Goal: Use online tool/utility: Utilize a website feature to perform a specific function

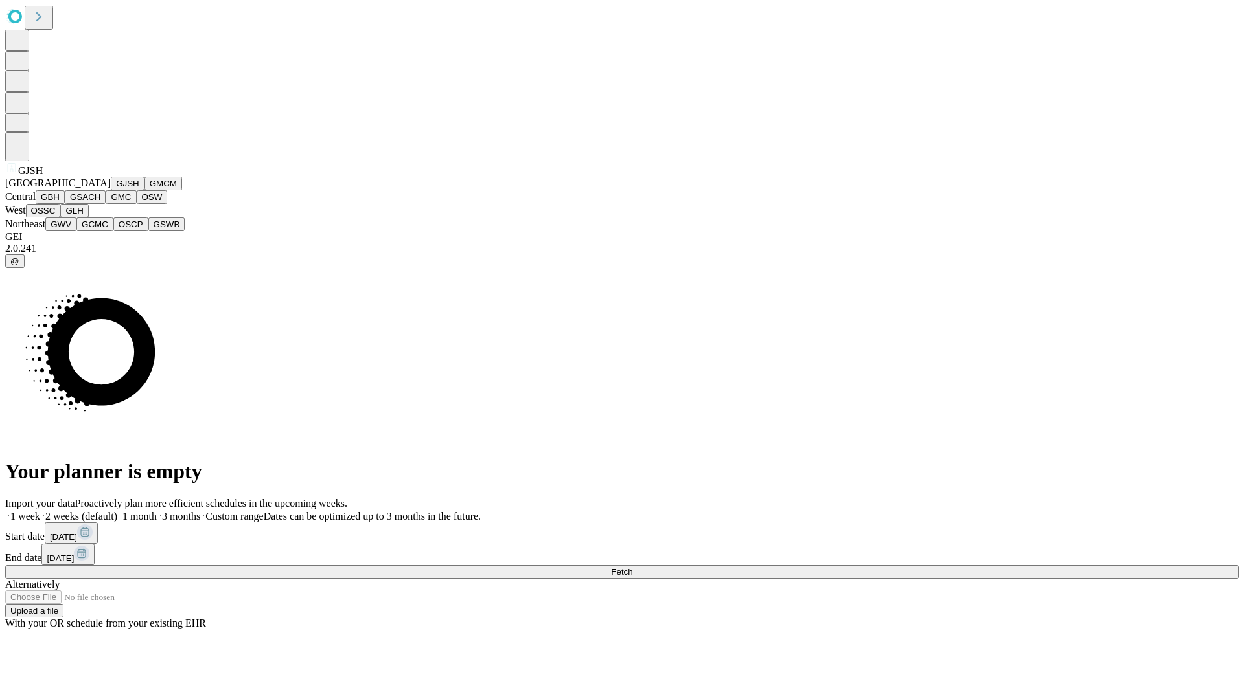
click at [111, 190] on button "GJSH" at bounding box center [128, 184] width 34 height 14
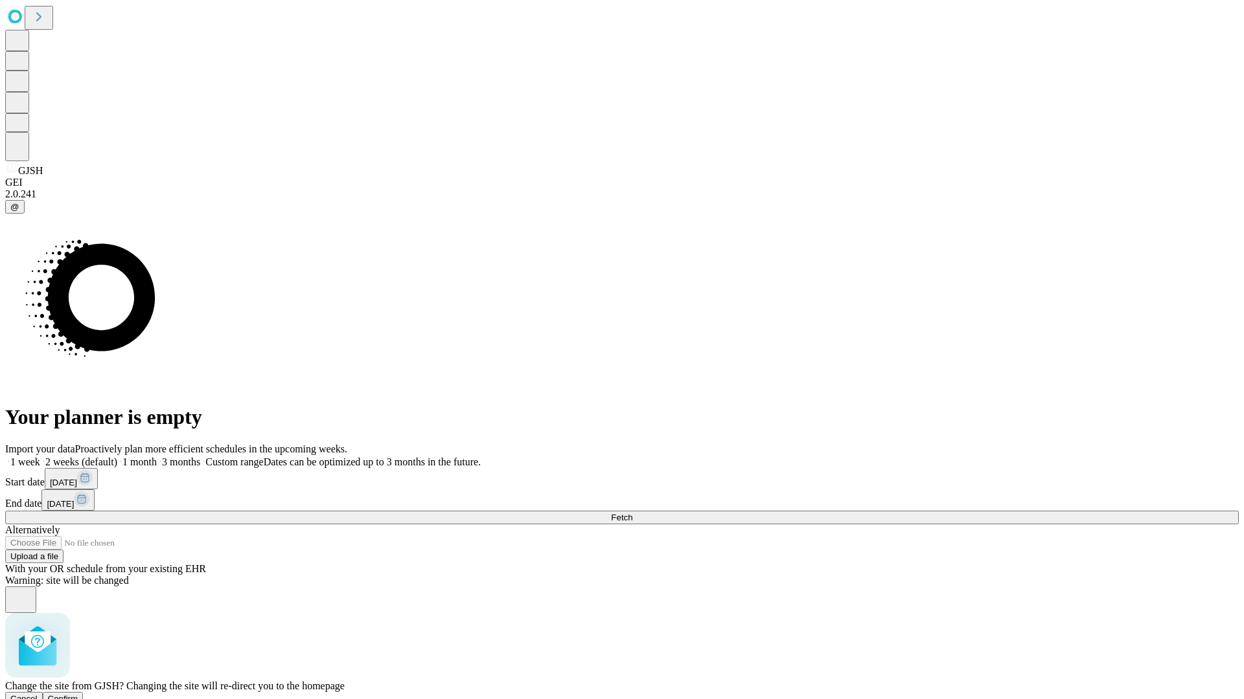
click at [78, 694] on span "Confirm" at bounding box center [63, 699] width 30 height 10
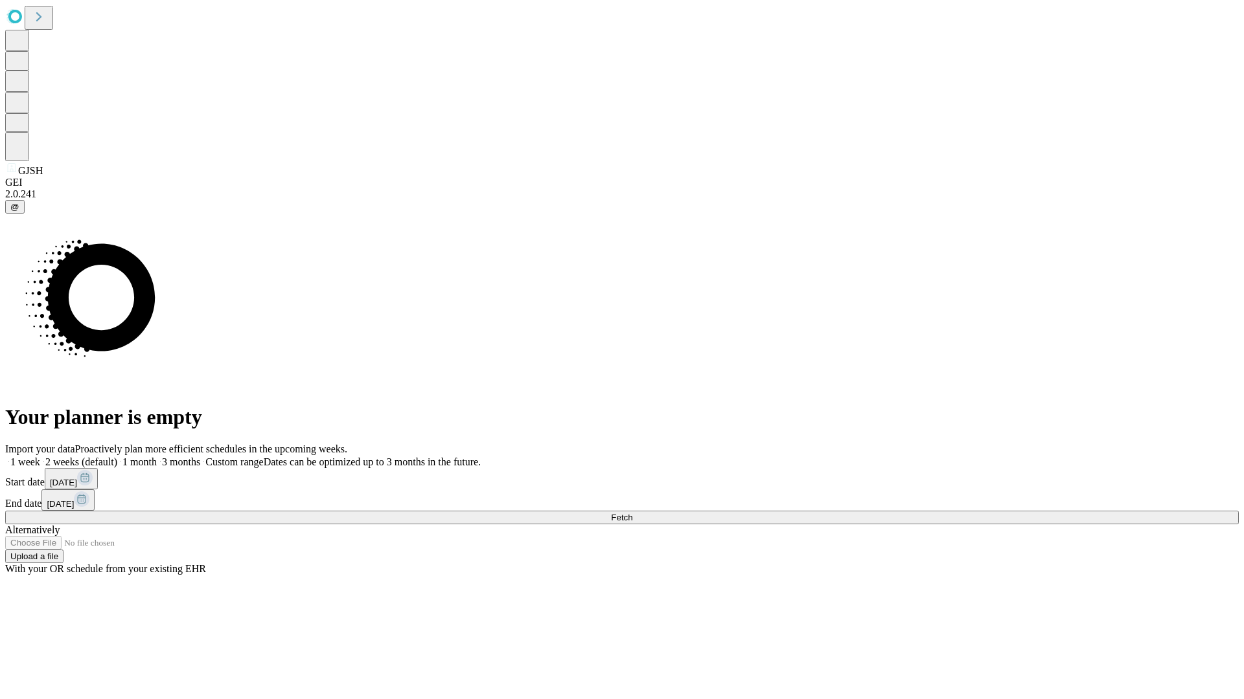
click at [157, 457] on label "1 month" at bounding box center [137, 462] width 40 height 11
click at [632, 513] on span "Fetch" at bounding box center [621, 518] width 21 height 10
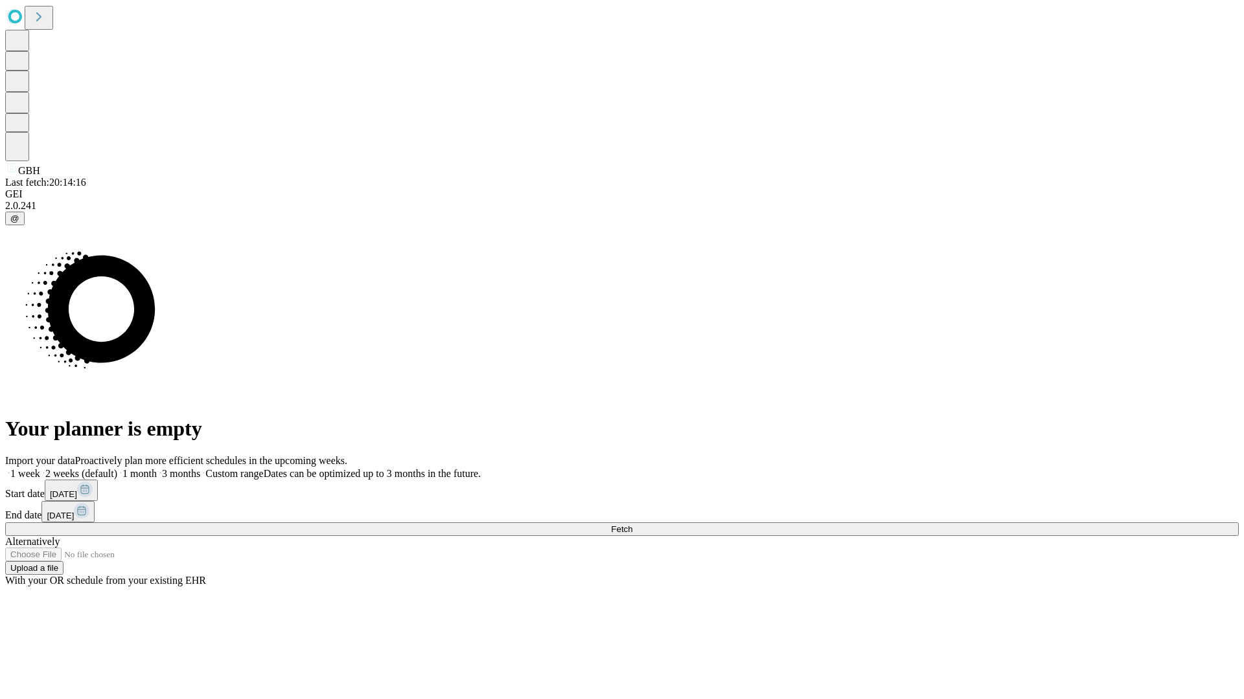
click at [632, 525] on span "Fetch" at bounding box center [621, 530] width 21 height 10
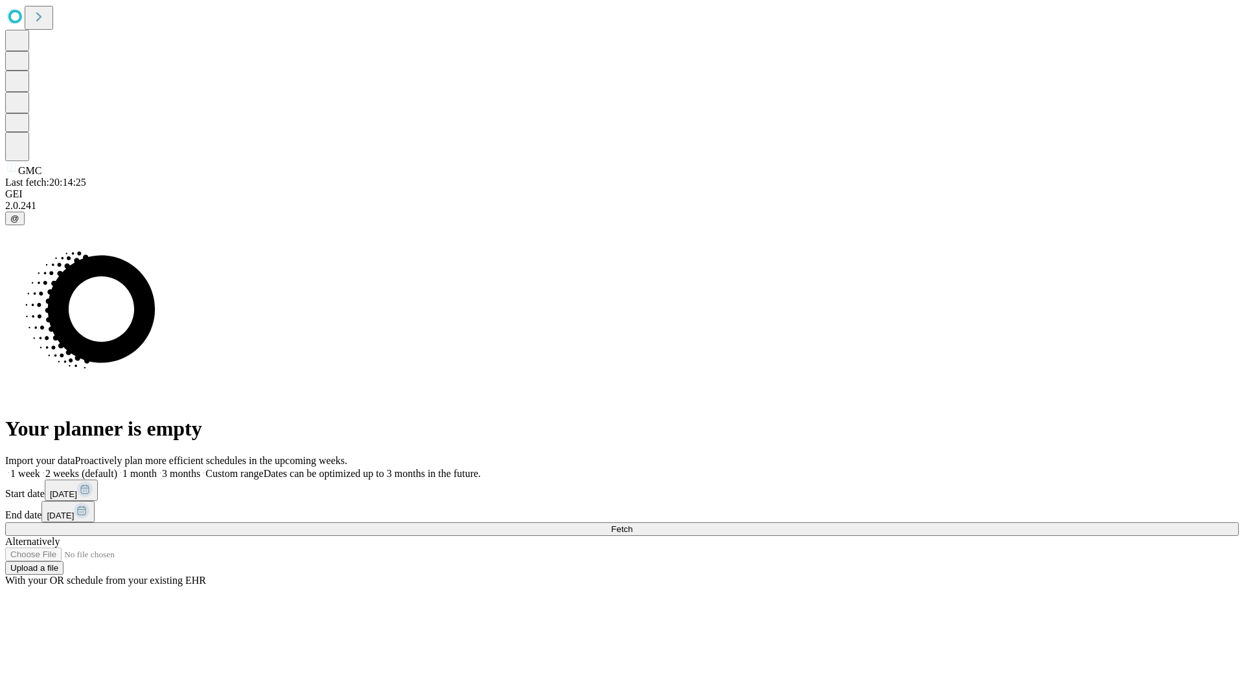
click at [632, 525] on span "Fetch" at bounding box center [621, 530] width 21 height 10
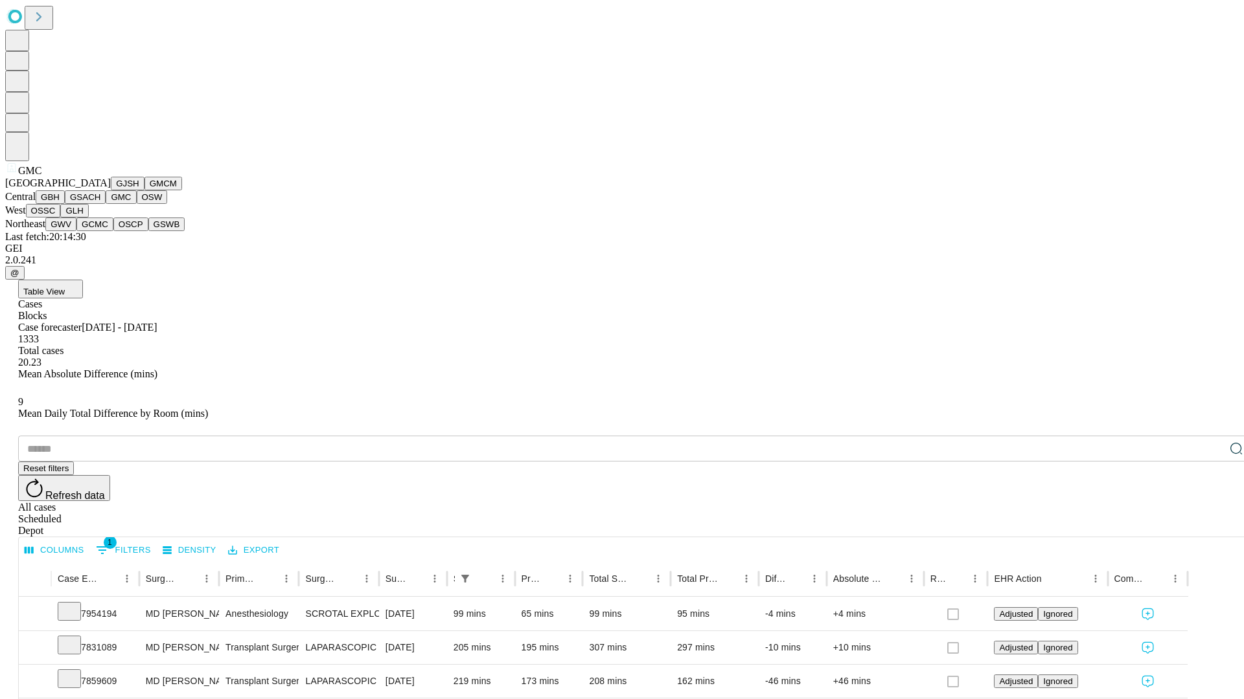
click at [137, 204] on button "OSW" at bounding box center [152, 197] width 31 height 14
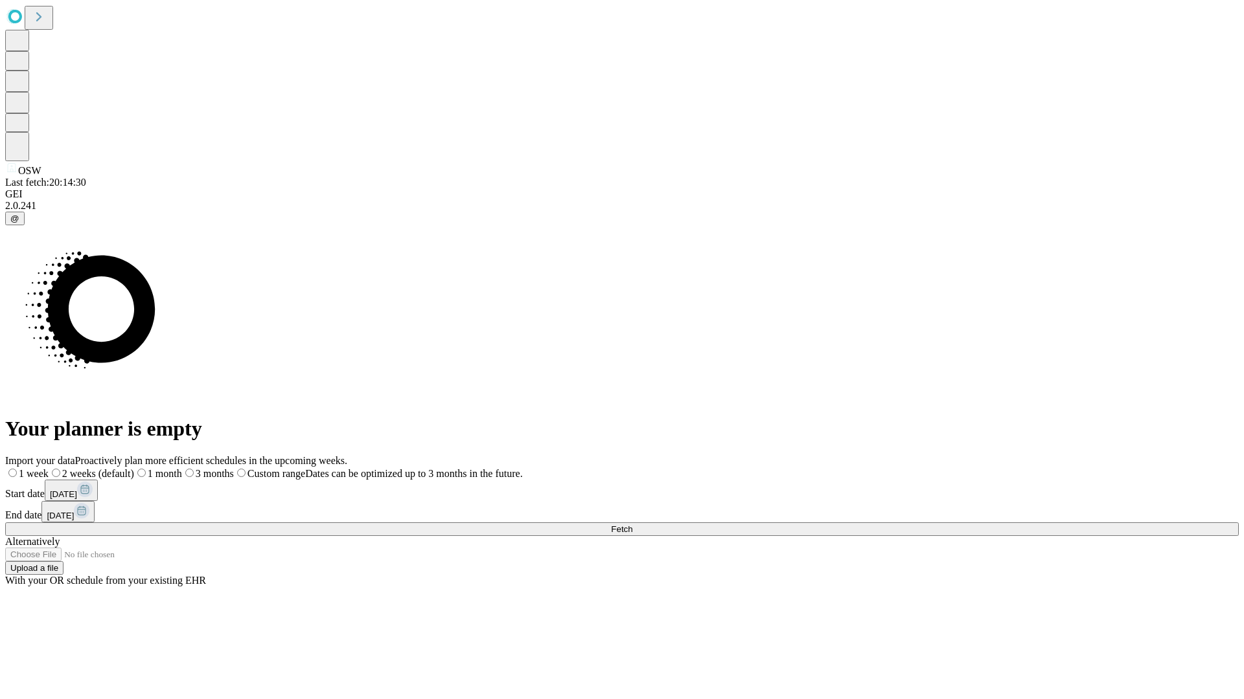
click at [182, 468] on label "1 month" at bounding box center [158, 473] width 48 height 11
click at [632, 525] on span "Fetch" at bounding box center [621, 530] width 21 height 10
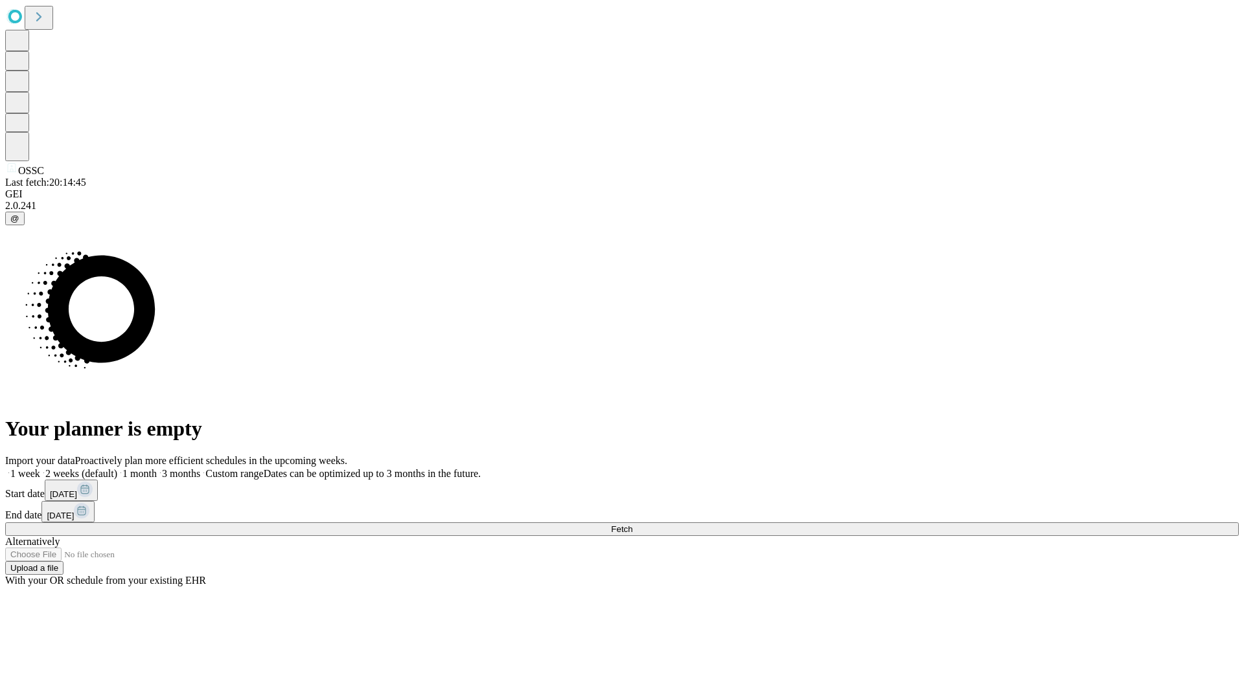
click at [632, 525] on span "Fetch" at bounding box center [621, 530] width 21 height 10
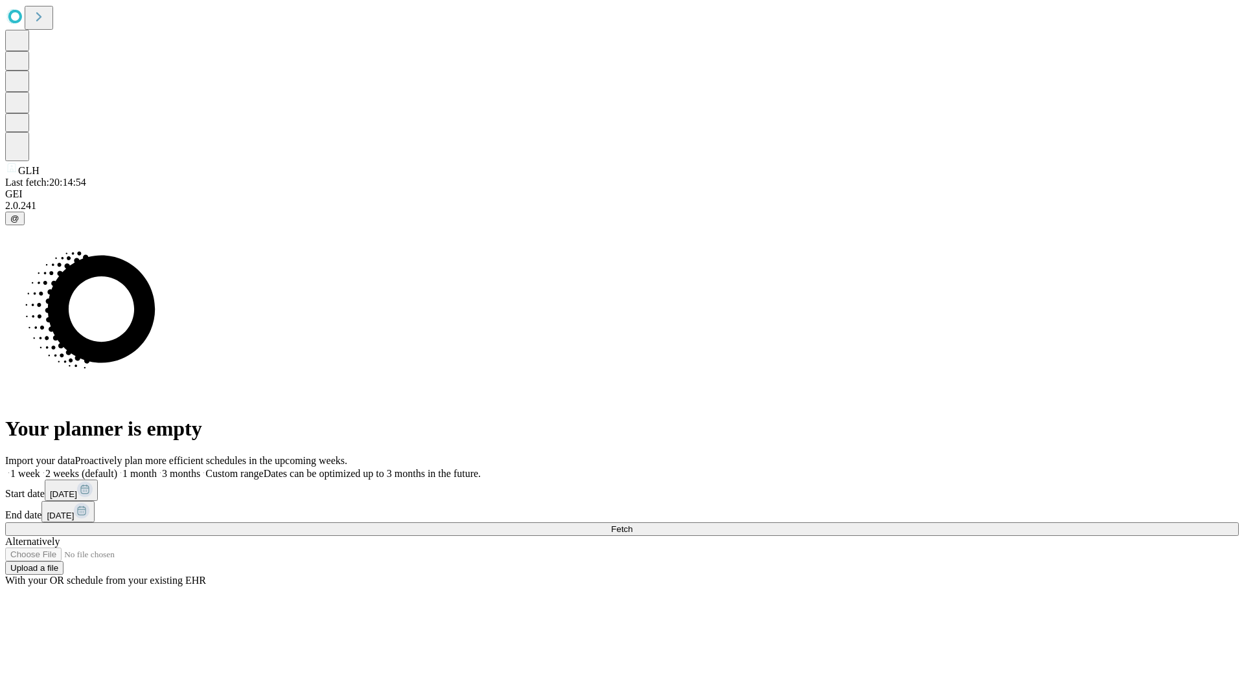
click at [157, 468] on label "1 month" at bounding box center [137, 473] width 40 height 11
click at [632, 525] on span "Fetch" at bounding box center [621, 530] width 21 height 10
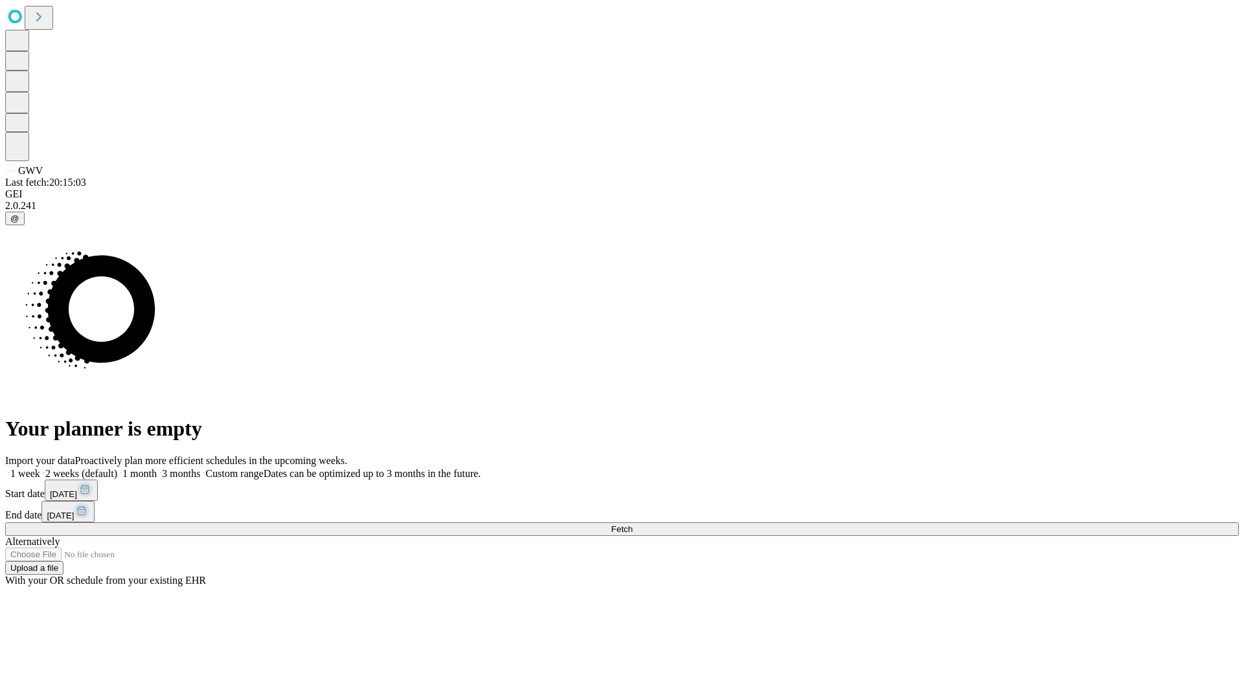
click at [632, 525] on span "Fetch" at bounding box center [621, 530] width 21 height 10
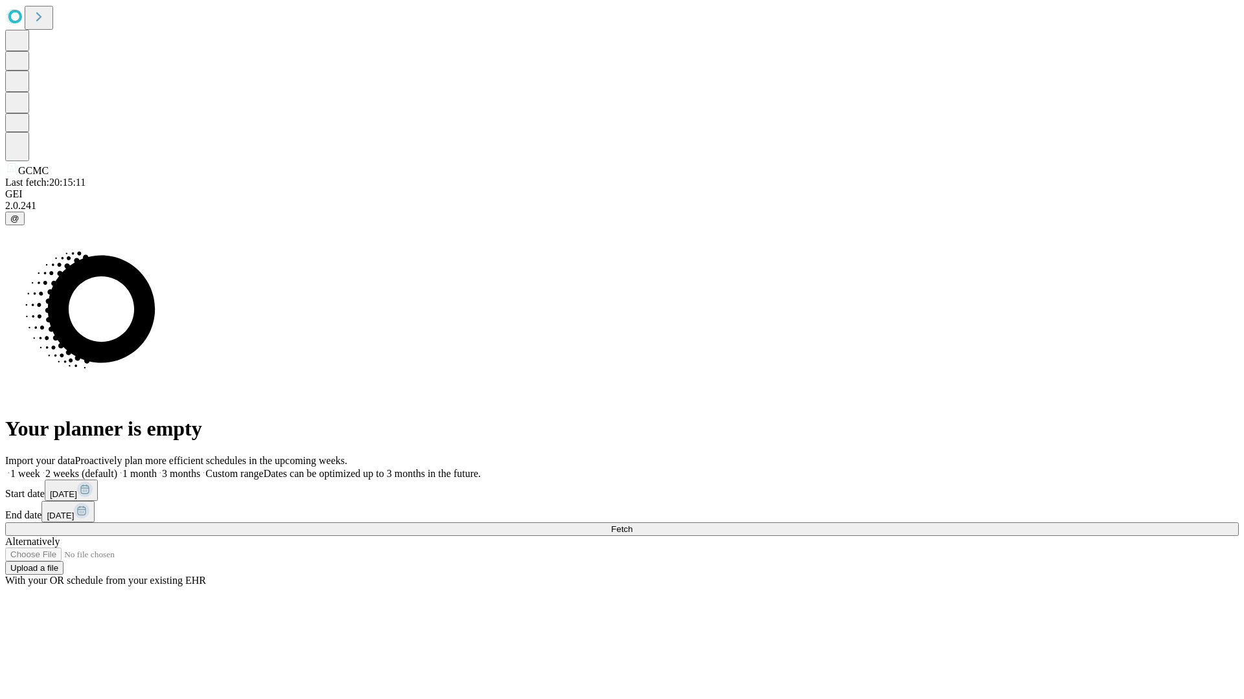
click at [157, 468] on label "1 month" at bounding box center [137, 473] width 40 height 11
click at [632, 525] on span "Fetch" at bounding box center [621, 530] width 21 height 10
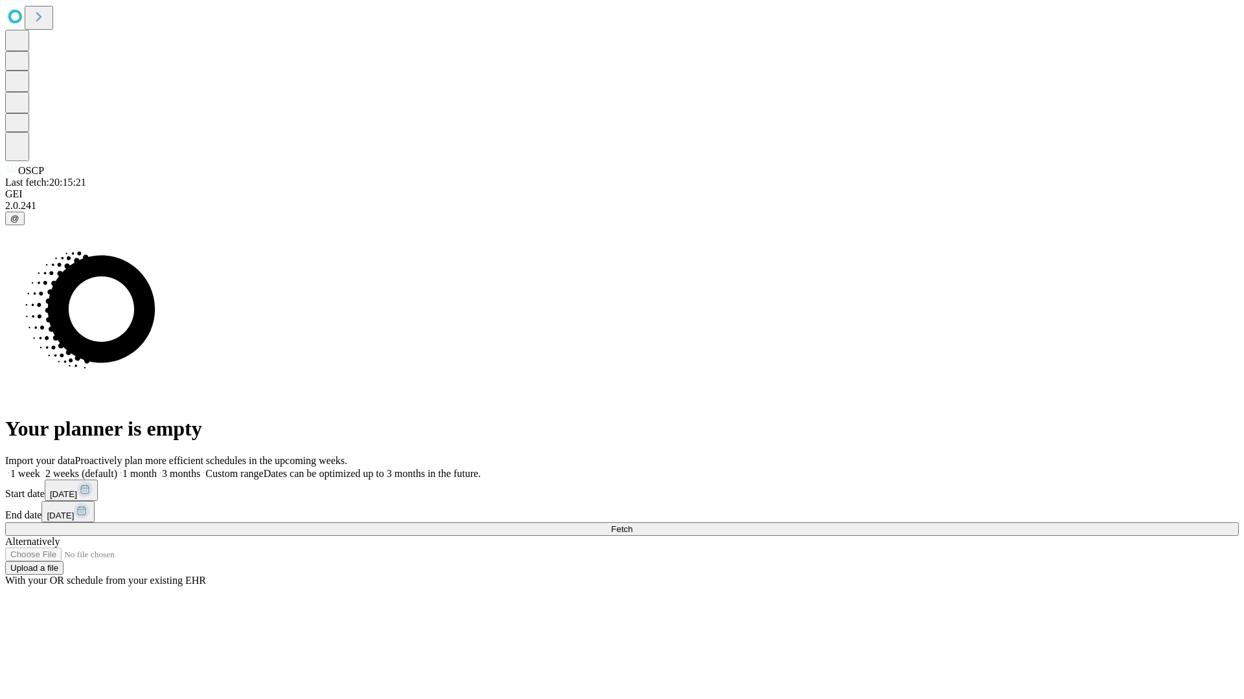
click at [157, 468] on label "1 month" at bounding box center [137, 473] width 40 height 11
click at [632, 525] on span "Fetch" at bounding box center [621, 530] width 21 height 10
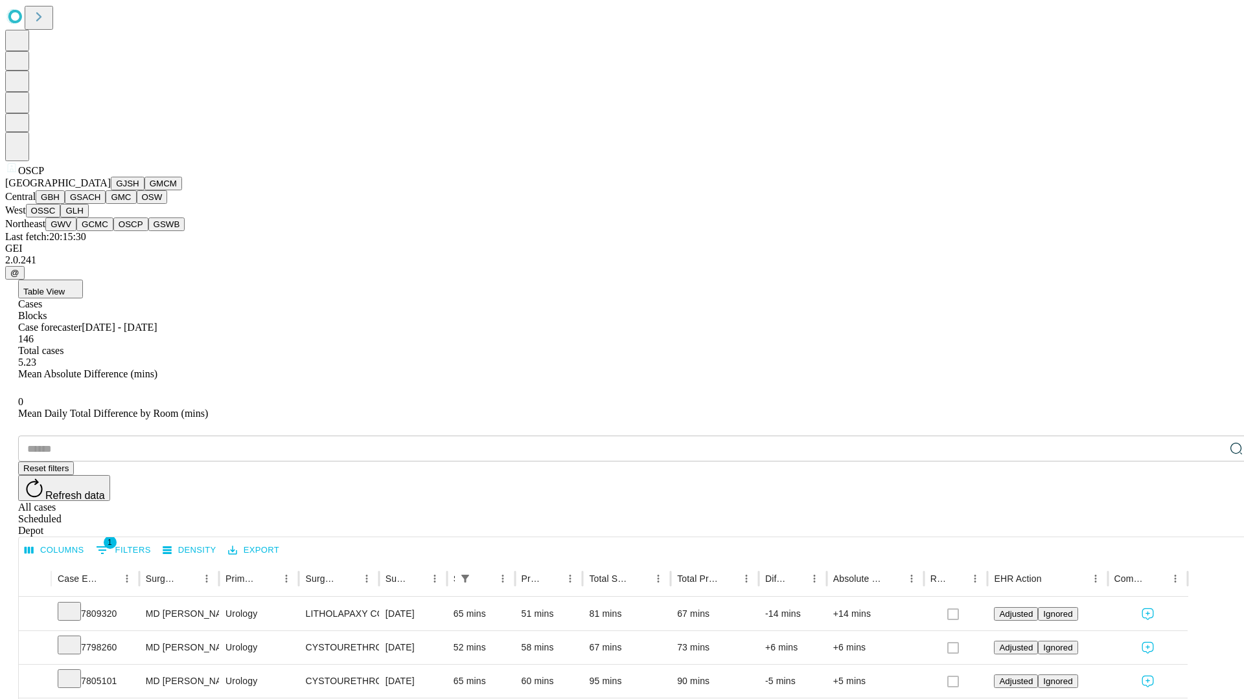
click at [148, 231] on button "GSWB" at bounding box center [166, 225] width 37 height 14
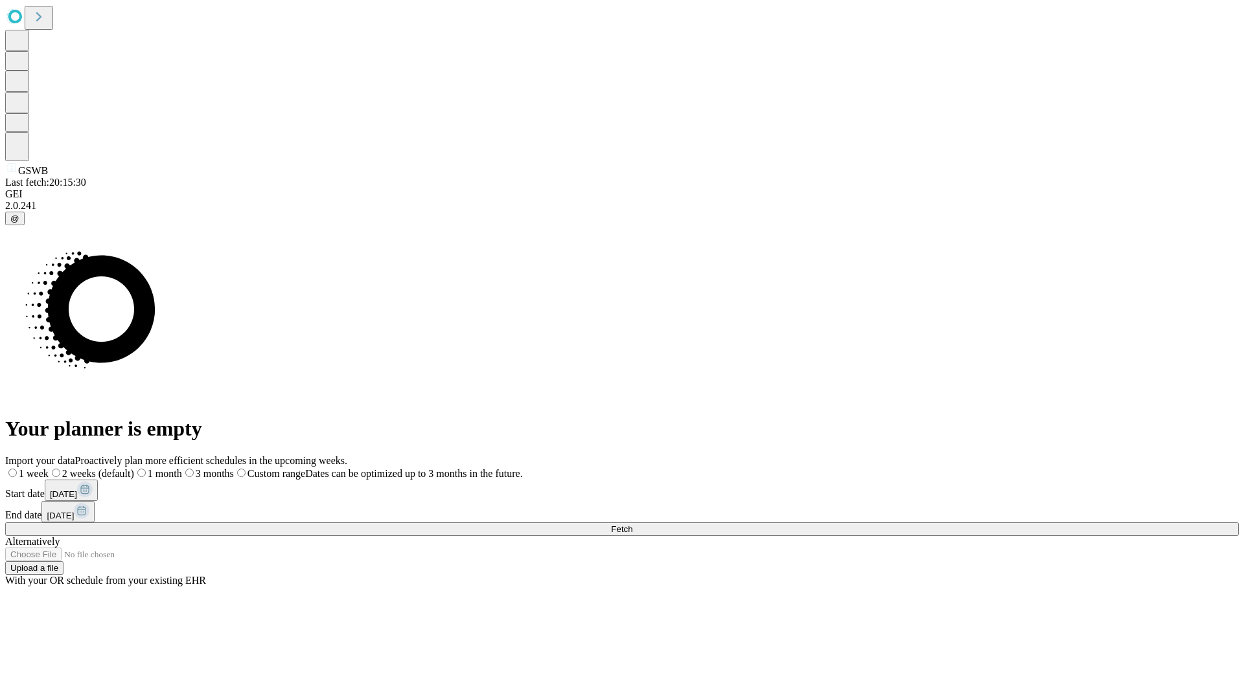
click at [182, 468] on label "1 month" at bounding box center [158, 473] width 48 height 11
click at [632, 525] on span "Fetch" at bounding box center [621, 530] width 21 height 10
